Goal: Task Accomplishment & Management: Manage account settings

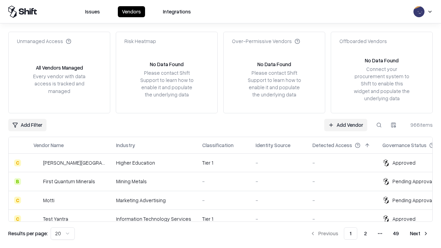
click at [346, 125] on link "Add Vendor" at bounding box center [346, 125] width 43 height 12
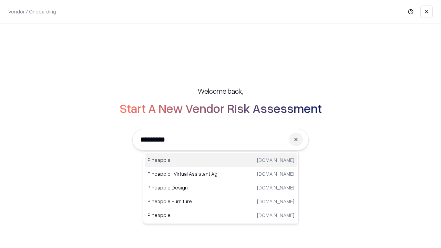
click at [221, 160] on div "Pineapple [DOMAIN_NAME]" at bounding box center [221, 160] width 152 height 14
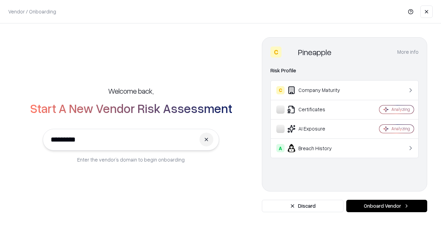
type input "*********"
click at [387, 206] on button "Onboard Vendor" at bounding box center [387, 206] width 81 height 12
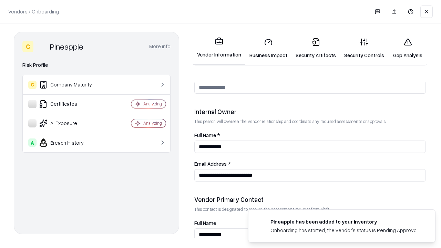
scroll to position [357, 0]
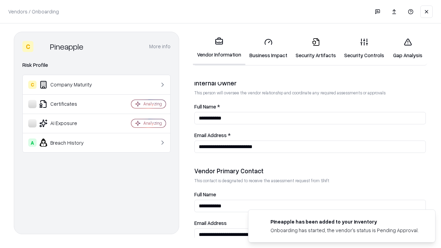
click at [316, 48] on link "Security Artifacts" at bounding box center [316, 48] width 49 height 32
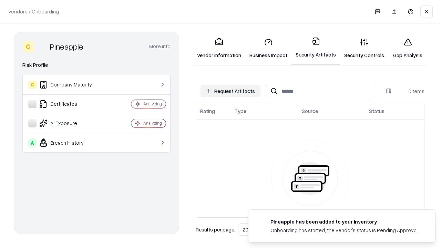
click at [231, 91] on button "Request Artifacts" at bounding box center [231, 91] width 60 height 12
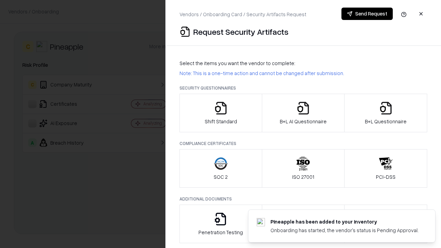
click at [386, 113] on icon "button" at bounding box center [386, 108] width 14 height 14
click at [303, 113] on icon "button" at bounding box center [304, 108] width 14 height 14
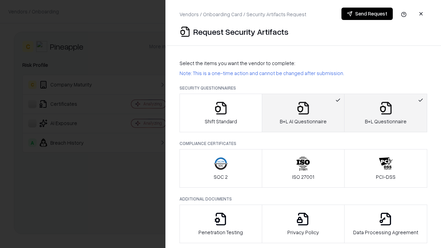
click at [367, 14] on button "Send Request" at bounding box center [367, 14] width 51 height 12
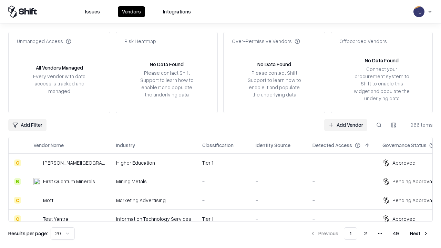
click at [379, 125] on button at bounding box center [379, 125] width 12 height 12
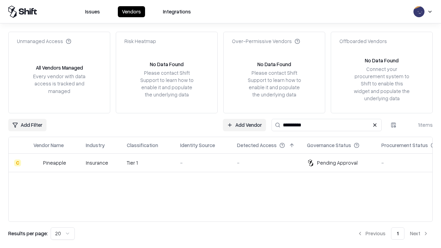
type input "*********"
click at [225, 163] on div "-" at bounding box center [203, 162] width 46 height 7
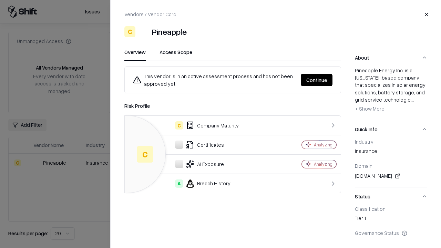
click at [317, 80] on button "Continue" at bounding box center [317, 80] width 32 height 12
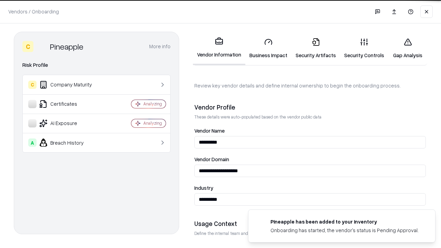
click at [316, 48] on link "Security Artifacts" at bounding box center [316, 48] width 49 height 32
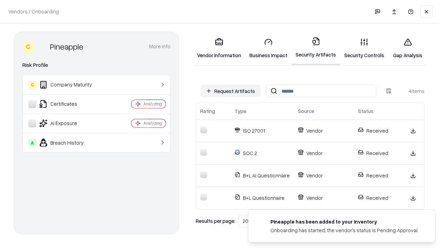
click at [408, 48] on link "Gap Analysis" at bounding box center [408, 48] width 39 height 32
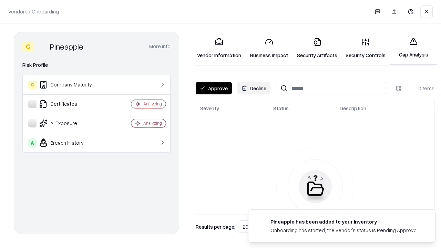
click at [214, 88] on button "Approve" at bounding box center [214, 88] width 36 height 12
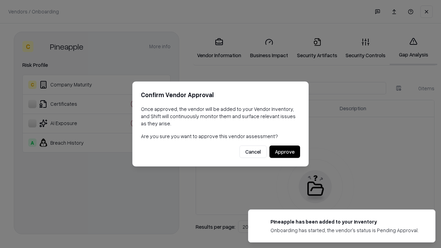
click at [285, 152] on button "Approve" at bounding box center [285, 152] width 31 height 12
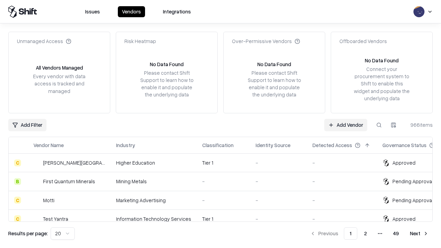
type input "*********"
click at [346, 125] on link "Add Vendor" at bounding box center [346, 125] width 43 height 12
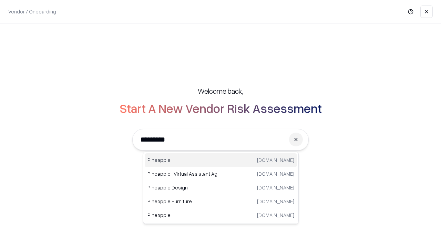
click at [221, 160] on div "Pineapple [DOMAIN_NAME]" at bounding box center [221, 160] width 152 height 14
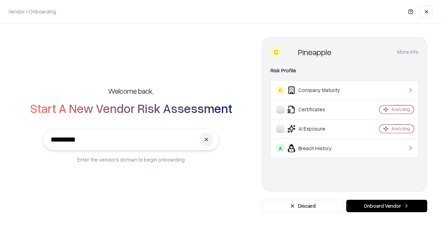
type input "*********"
click at [387, 206] on button "Onboard Vendor" at bounding box center [387, 206] width 81 height 12
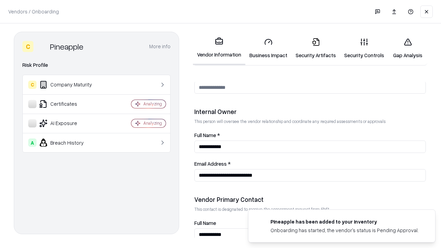
scroll to position [357, 0]
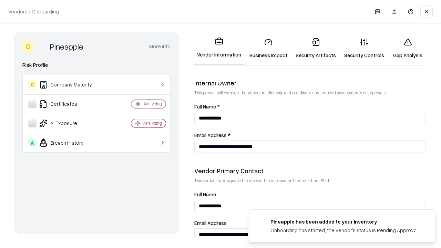
click at [408, 48] on link "Gap Analysis" at bounding box center [408, 48] width 39 height 32
